Goal: Information Seeking & Learning: Find specific fact

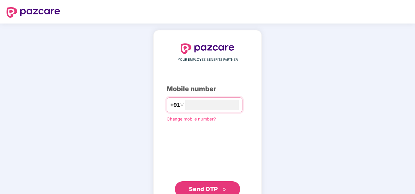
type input "**********"
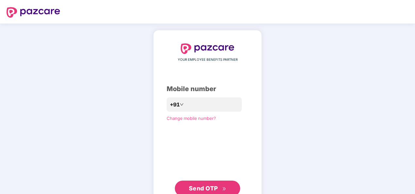
click at [211, 188] on span "Send OTP" at bounding box center [203, 188] width 29 height 7
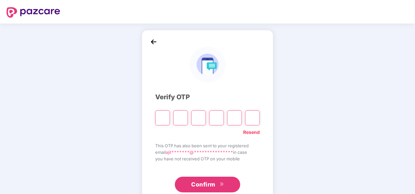
type input "*"
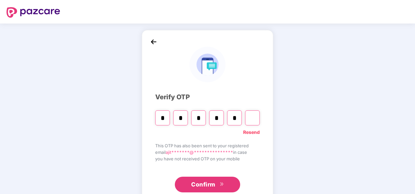
type input "*"
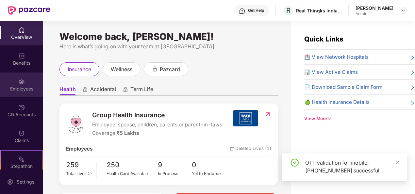
click at [11, 81] on div "Employees" at bounding box center [21, 84] width 43 height 24
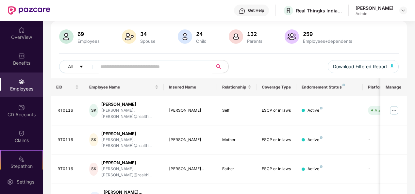
scroll to position [40, 0]
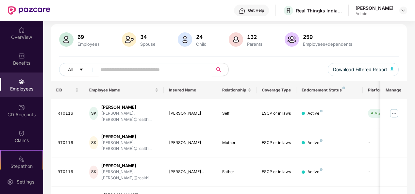
click at [122, 68] on input "text" at bounding box center [152, 70] width 104 height 10
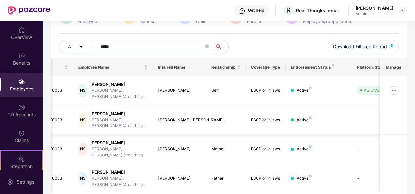
scroll to position [0, 11]
type input "*****"
click at [169, 116] on td "Aman Nishith Shah" at bounding box center [178, 119] width 53 height 29
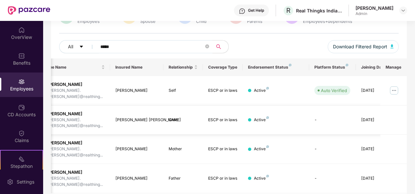
scroll to position [0, 68]
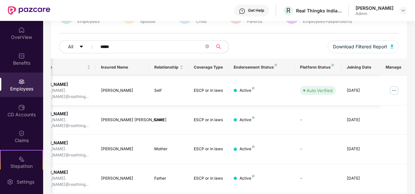
click at [397, 86] on img at bounding box center [394, 90] width 10 height 10
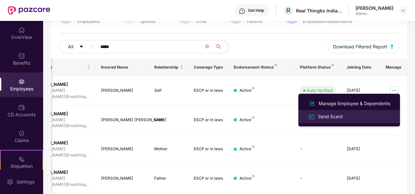
click at [333, 116] on div "Send Ecard" at bounding box center [329, 116] width 27 height 7
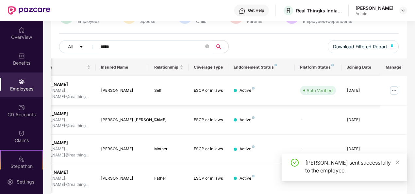
click at [395, 86] on img at bounding box center [394, 90] width 10 height 10
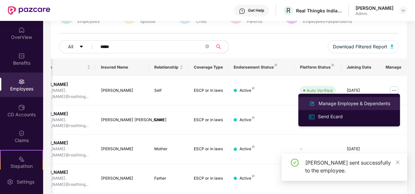
click at [342, 104] on div "Manage Employee & Dependents" at bounding box center [354, 103] width 74 height 7
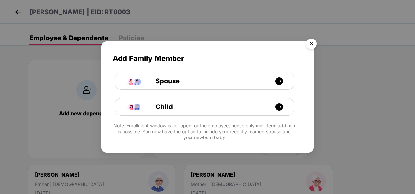
click at [312, 43] on img "Close" at bounding box center [311, 45] width 18 height 18
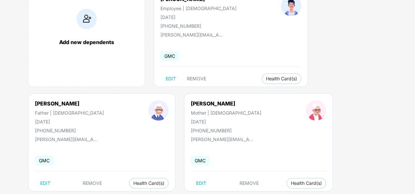
scroll to position [85, 0]
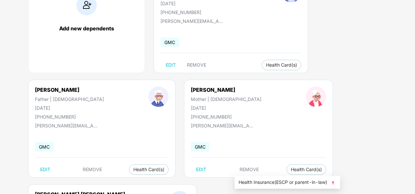
click at [335, 183] on img at bounding box center [332, 182] width 7 height 7
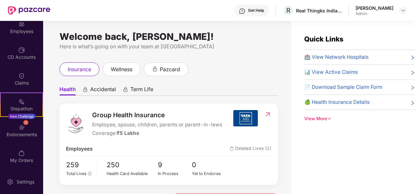
click at [337, 55] on span "🏥 View Network Hospitals" at bounding box center [336, 57] width 64 height 8
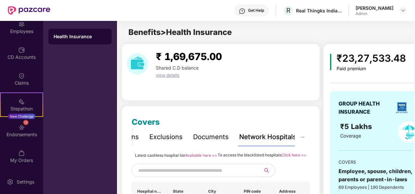
click at [181, 175] on input "text" at bounding box center [194, 171] width 112 height 10
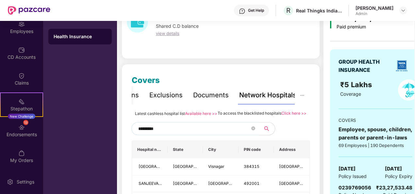
scroll to position [42, 0]
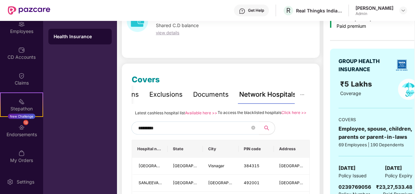
type input "*********"
click at [260, 97] on div "Network Hospitals" at bounding box center [267, 94] width 57 height 10
click at [253, 130] on icon "close-circle" at bounding box center [253, 128] width 4 height 4
click at [173, 175] on td "Maharashtra" at bounding box center [186, 166] width 36 height 17
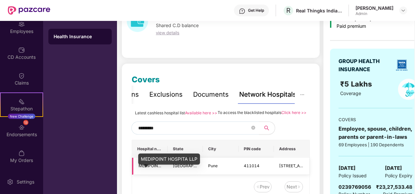
click at [151, 168] on span "MEDIPOINT HOSPITA LLP" at bounding box center [162, 165] width 48 height 5
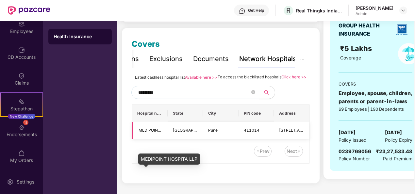
scroll to position [84, 0]
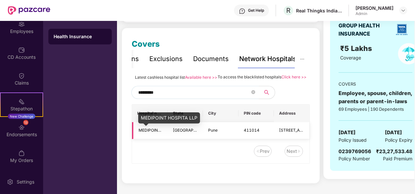
click at [138, 131] on td "MEDIPOINT HOSPITA LLP" at bounding box center [150, 130] width 36 height 17
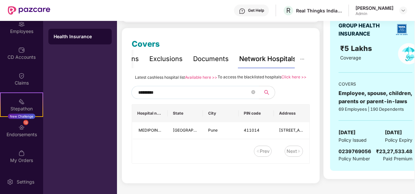
click at [232, 92] on input "*********" at bounding box center [194, 93] width 112 height 10
type input "*****"
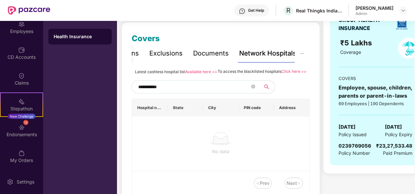
type input "*********"
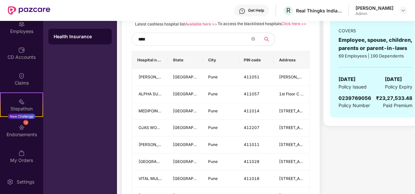
scroll to position [134, 0]
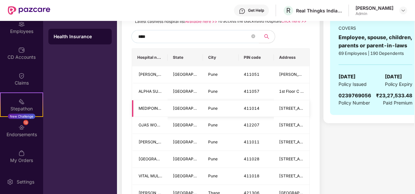
click at [150, 117] on td "MEDIPOINT HOSPITA LLP" at bounding box center [150, 108] width 36 height 17
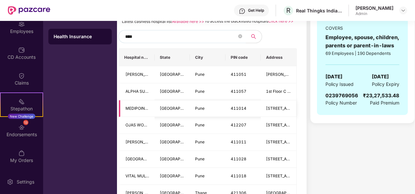
scroll to position [0, 0]
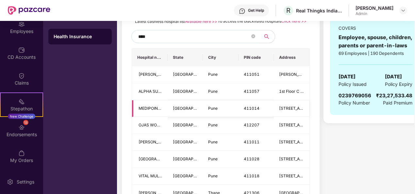
click at [146, 111] on span "MEDIPOINT HOSPITA LLP" at bounding box center [162, 108] width 48 height 5
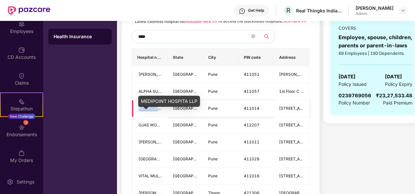
click at [146, 111] on span "MEDIPOINT HOSPITA LLP" at bounding box center [162, 108] width 48 height 5
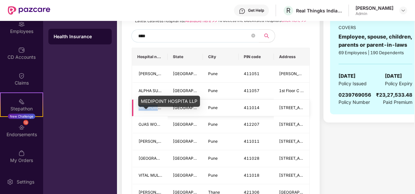
scroll to position [135, 0]
drag, startPoint x: 146, startPoint y: 116, endPoint x: 262, endPoint y: 116, distance: 116.6
click at [262, 116] on td "411014" at bounding box center [256, 107] width 36 height 17
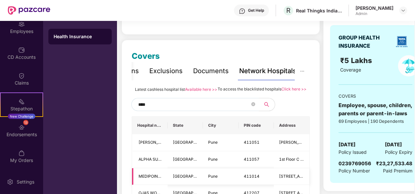
scroll to position [55, 0]
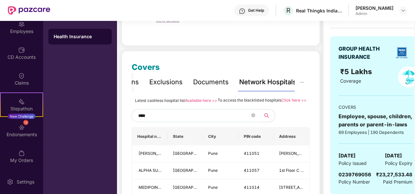
click at [200, 100] on link "Available here >>" at bounding box center [201, 100] width 32 height 5
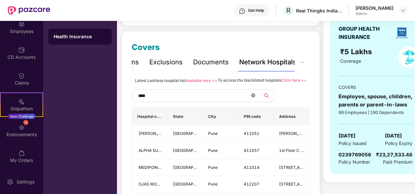
scroll to position [76, 0]
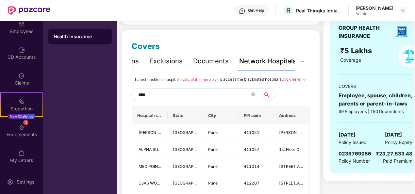
click at [196, 77] on link "Available here >>" at bounding box center [201, 79] width 32 height 5
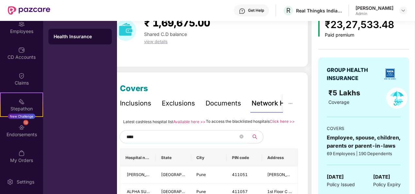
scroll to position [0, 0]
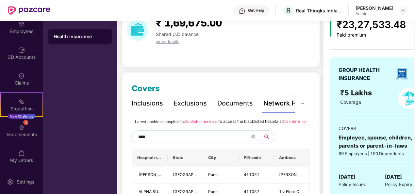
drag, startPoint x: 158, startPoint y: 146, endPoint x: 102, endPoint y: 136, distance: 56.6
click at [102, 136] on div "OverView Benefits Employees CD Accounts Claims Stepathon New Challenge 13 Endor…" at bounding box center [207, 107] width 415 height 173
paste input "**********"
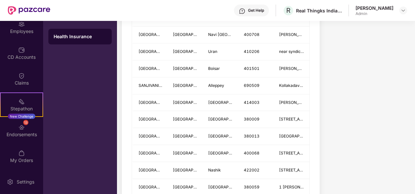
scroll to position [404, 0]
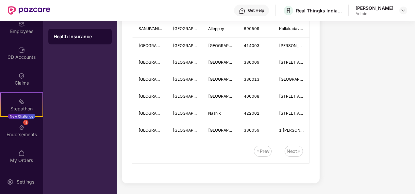
type input "*********"
